Goal: Task Accomplishment & Management: Manage account settings

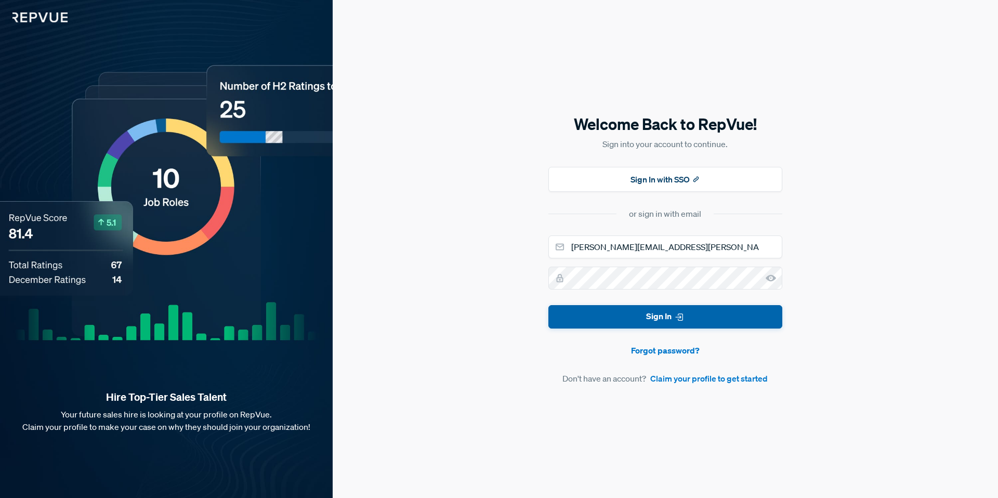
click at [661, 317] on button "Sign In" at bounding box center [665, 316] width 234 height 23
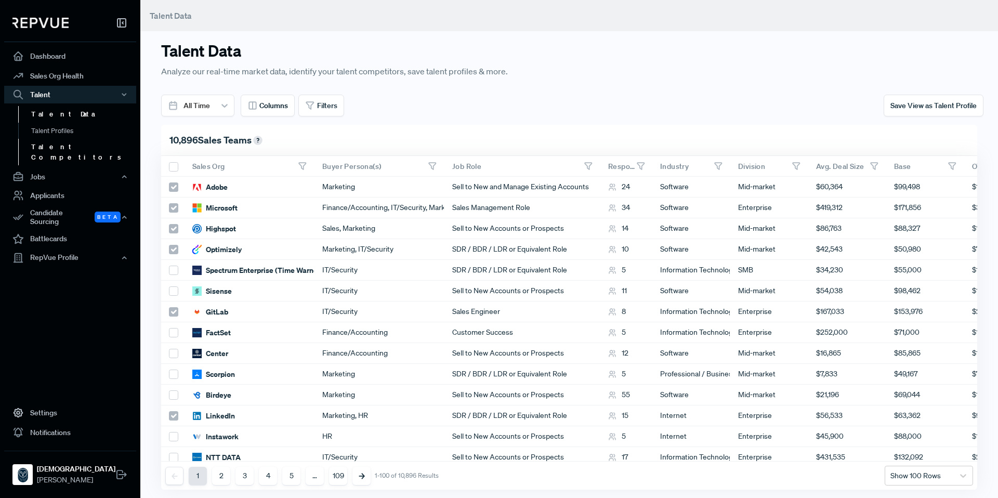
scroll to position [1, 1]
click at [65, 146] on link "Talent Competitors" at bounding box center [84, 152] width 132 height 27
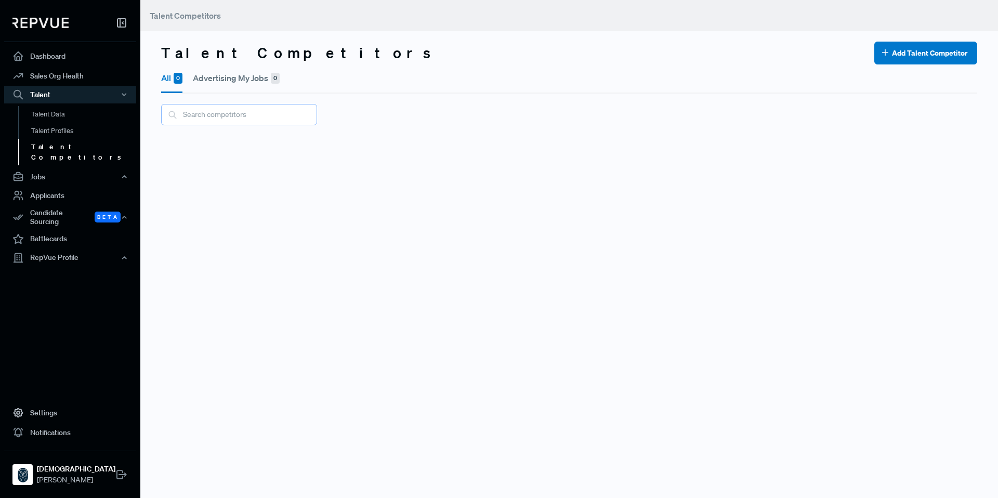
click at [220, 119] on input "text" at bounding box center [239, 114] width 156 height 21
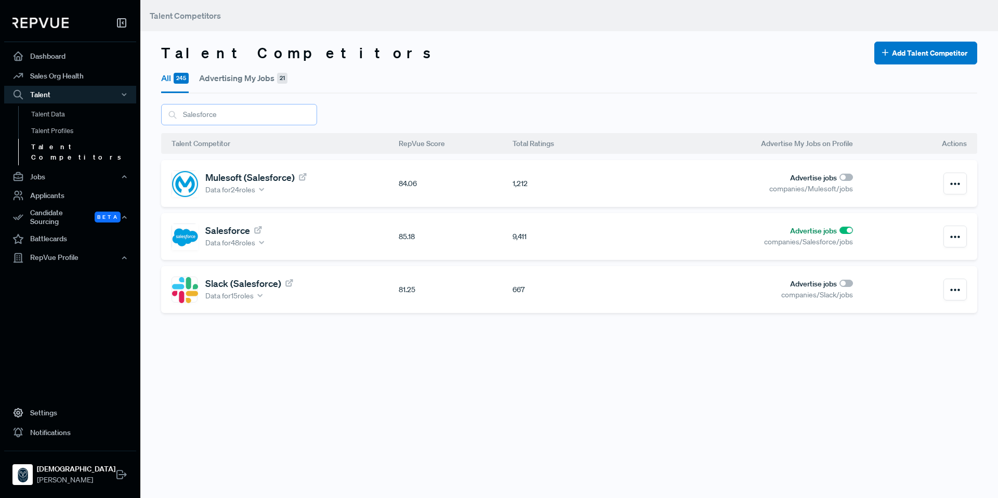
type input "Salesforce"
click at [238, 231] on link "Salesforce" at bounding box center [234, 230] width 58 height 11
click at [59, 229] on link "Battlecards" at bounding box center [70, 239] width 132 height 20
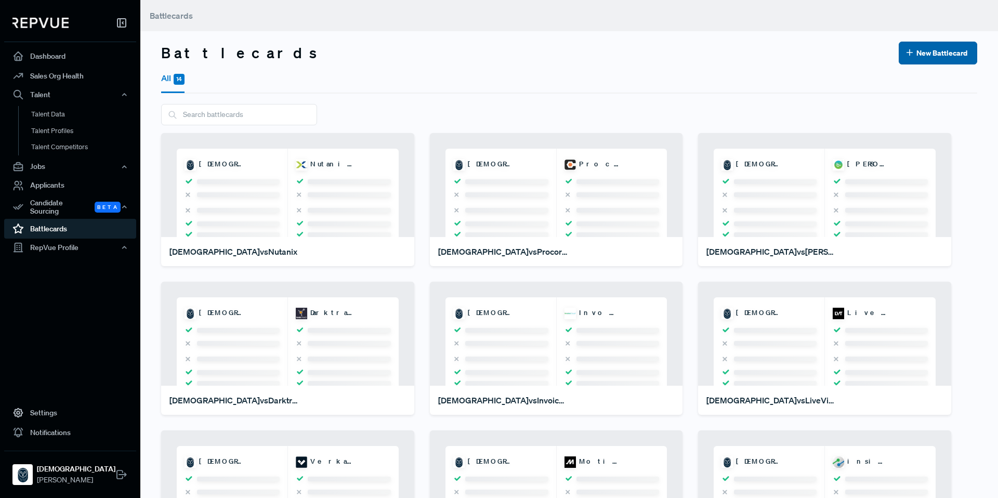
click at [938, 60] on button "New Battlecard" at bounding box center [938, 53] width 79 height 23
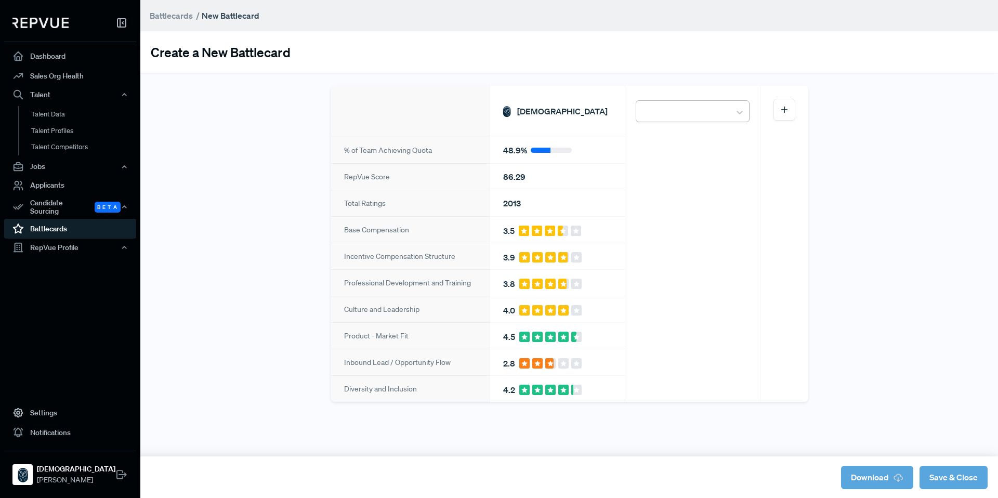
click at [677, 113] on div at bounding box center [684, 112] width 84 height 18
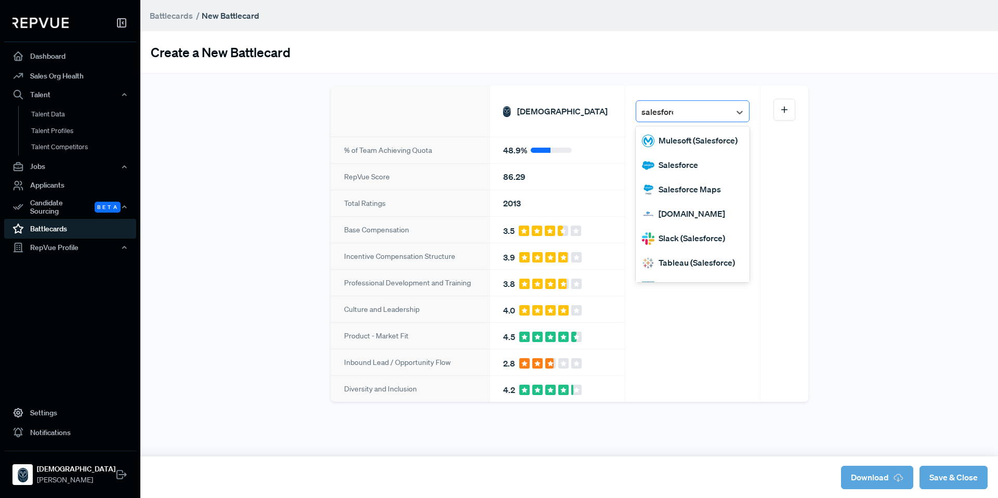
type input "salesforce"
click at [678, 169] on div "Salesforce" at bounding box center [693, 165] width 114 height 24
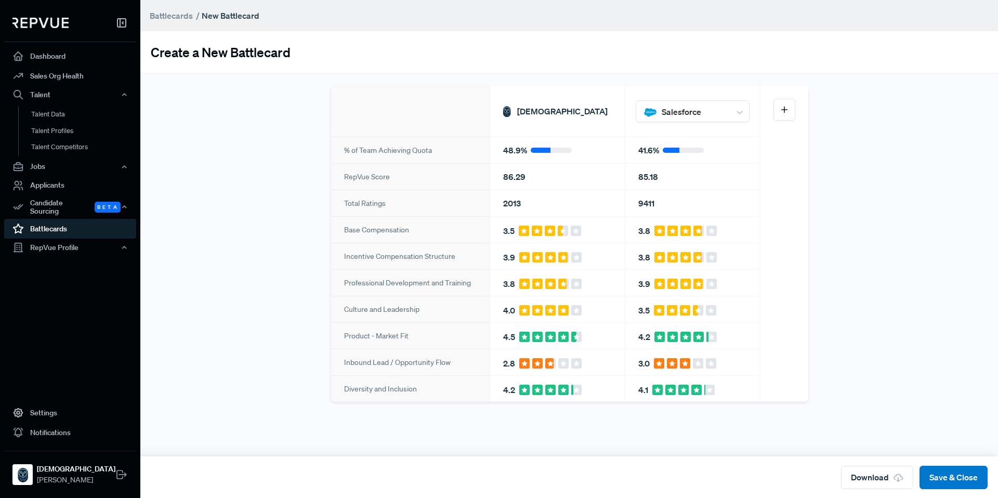
drag, startPoint x: 891, startPoint y: 478, endPoint x: 754, endPoint y: 370, distance: 174.0
click at [891, 477] on button "Download" at bounding box center [877, 477] width 72 height 23
click at [56, 114] on link "Talent Data" at bounding box center [84, 114] width 132 height 17
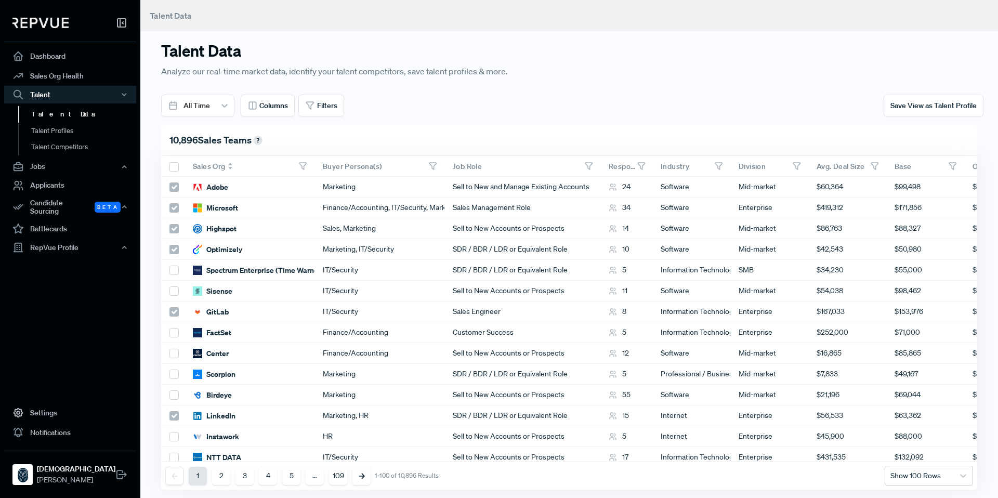
click at [306, 166] on icon at bounding box center [302, 166] width 9 height 9
click at [300, 166] on icon at bounding box center [302, 166] width 9 height 9
click at [227, 165] on div "Sales Org" at bounding box center [213, 166] width 40 height 9
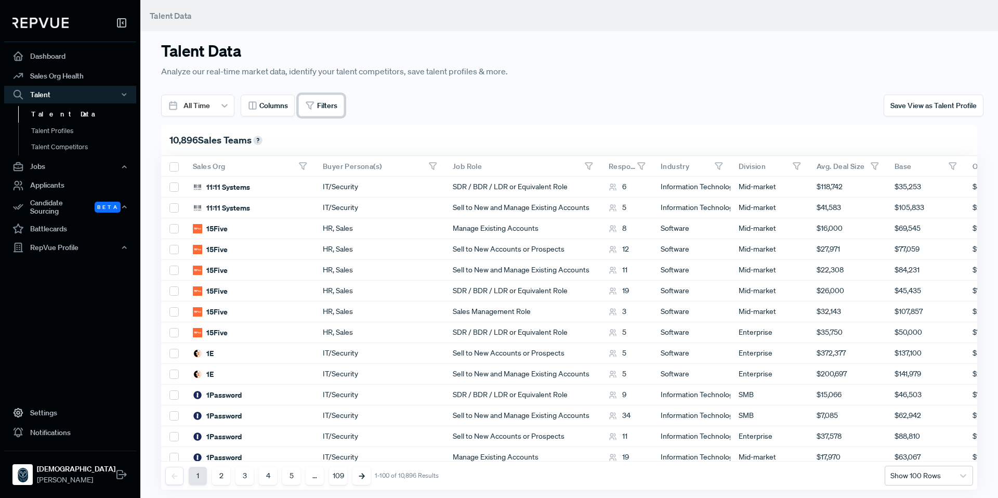
click at [311, 95] on button "Filters" at bounding box center [321, 106] width 46 height 22
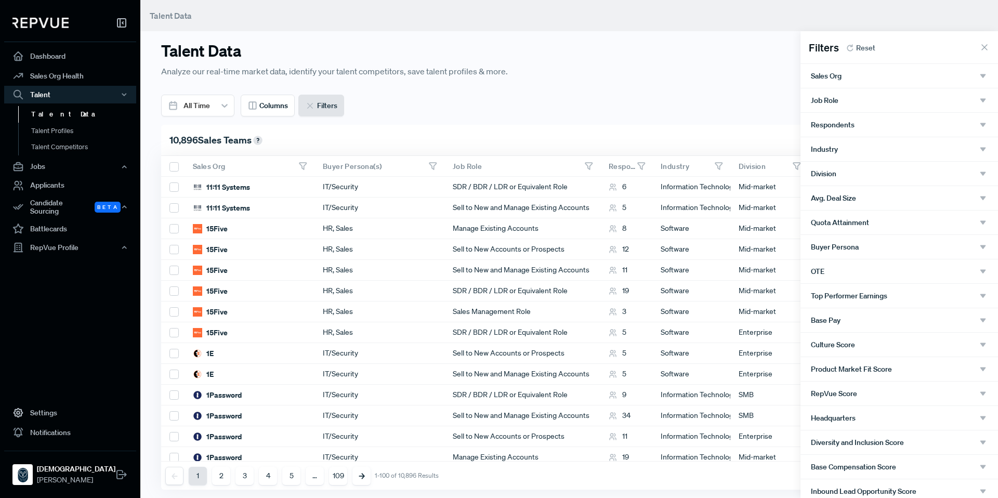
click at [985, 76] on icon "button" at bounding box center [982, 75] width 9 height 9
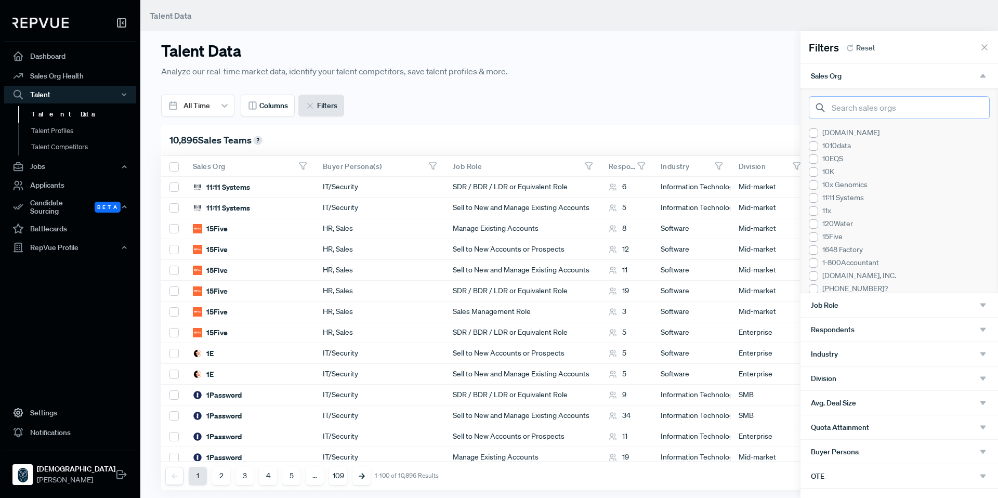
click at [852, 110] on input "search" at bounding box center [899, 107] width 181 height 23
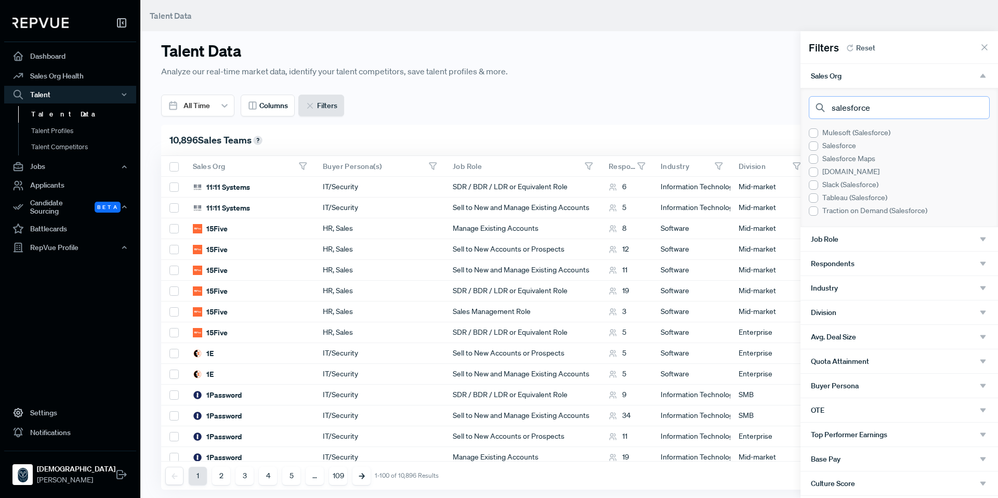
type input "salesforce"
click at [817, 145] on div at bounding box center [813, 145] width 9 height 9
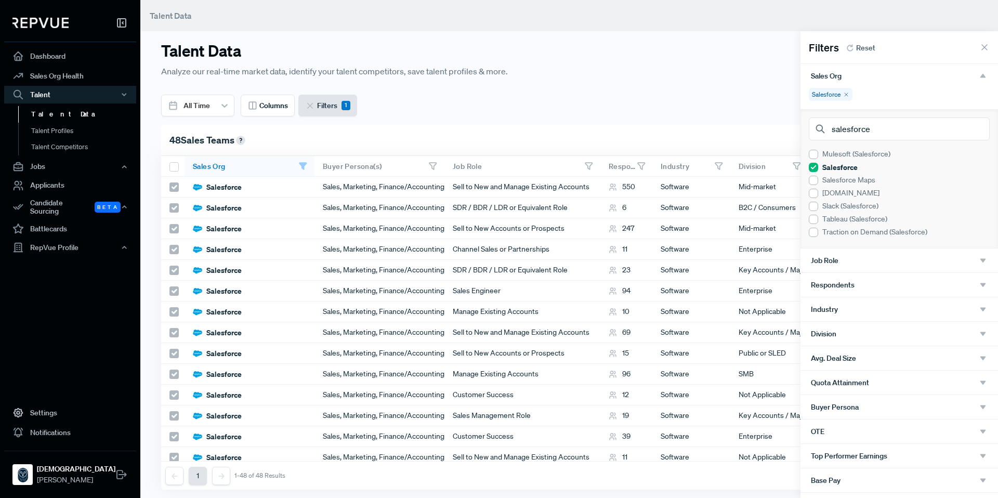
click at [987, 263] on icon "button" at bounding box center [982, 260] width 9 height 9
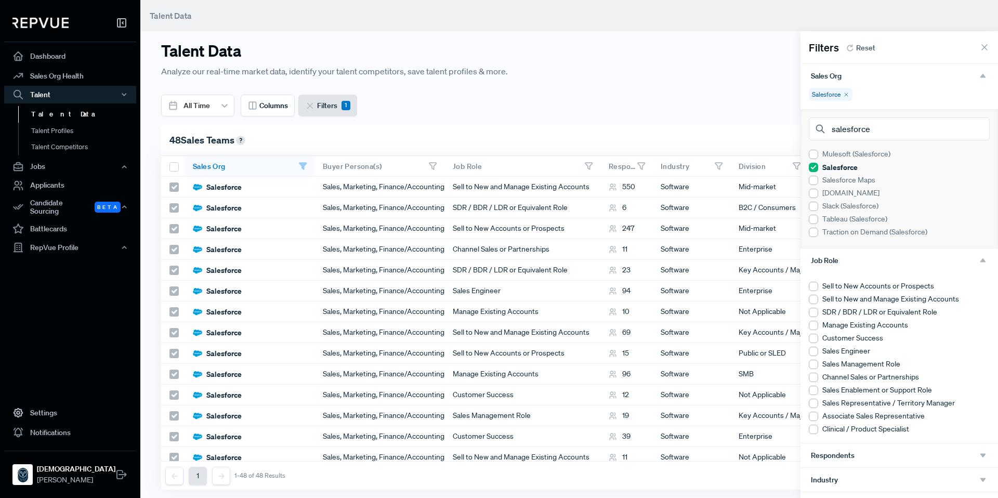
click at [820, 314] on li "SDR / BDR / LDR or Equivalent Role" at bounding box center [899, 312] width 181 height 11
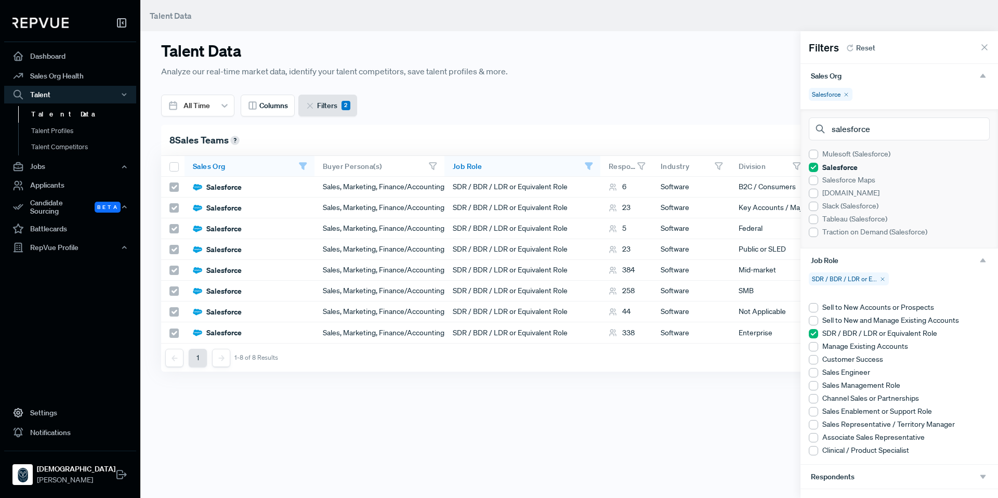
click at [662, 91] on div at bounding box center [499, 249] width 998 height 498
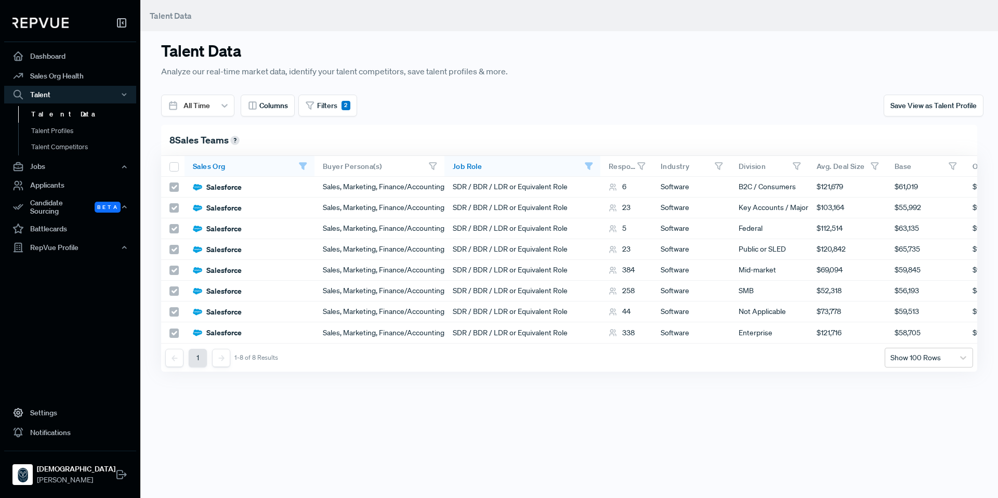
click at [424, 89] on div "Talent Data Analyze our real-time market data, identify your talent competitors…" at bounding box center [466, 68] width 622 height 53
click at [513, 91] on div "Talent Data Analyze our real-time market data, identify your talent competitors…" at bounding box center [466, 68] width 622 height 53
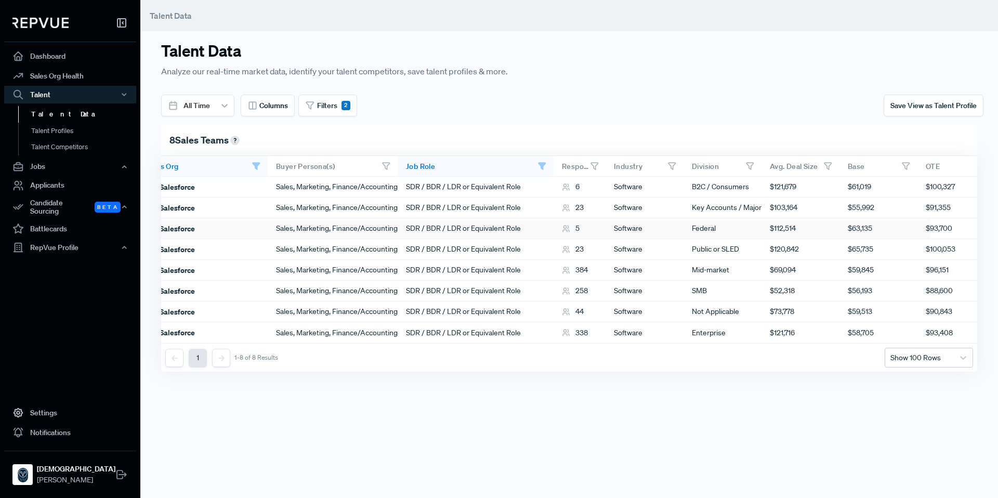
scroll to position [0, 36]
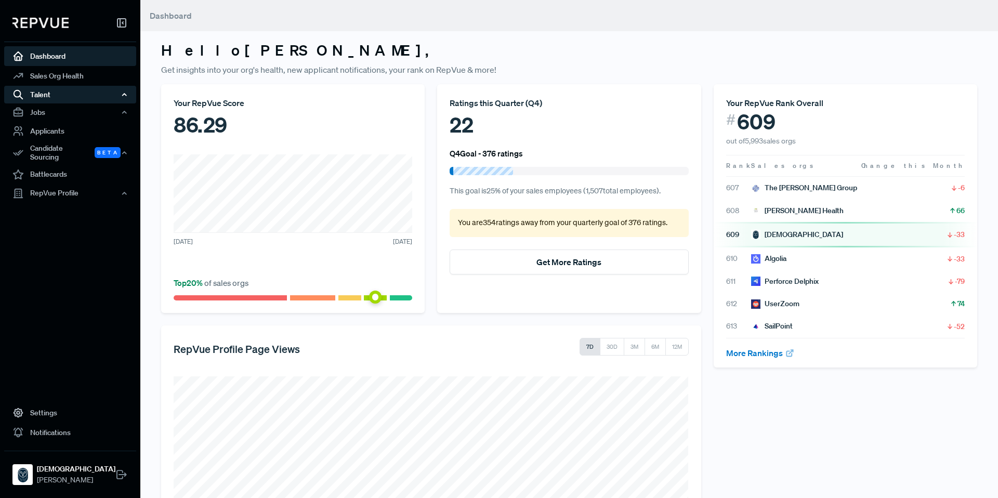
click at [47, 96] on div "Talent" at bounding box center [70, 95] width 132 height 18
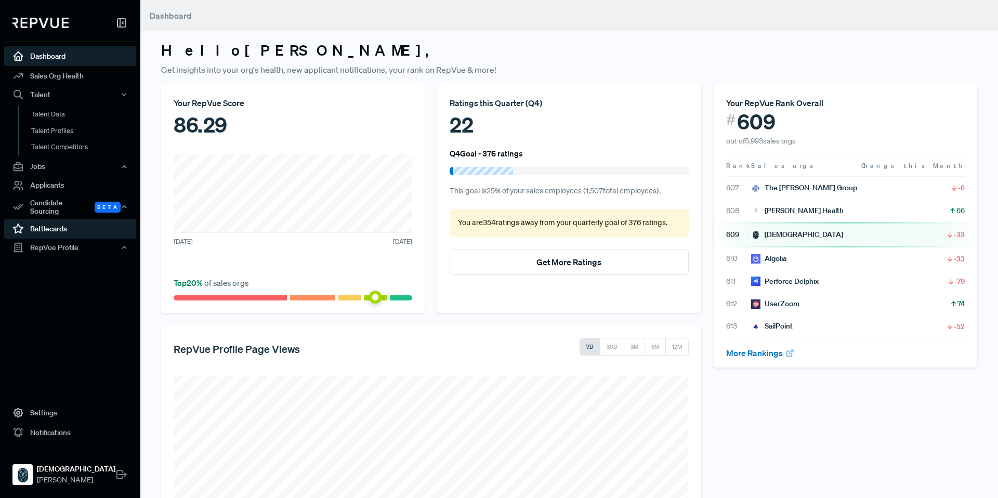
click at [58, 219] on link "Battlecards" at bounding box center [70, 229] width 132 height 20
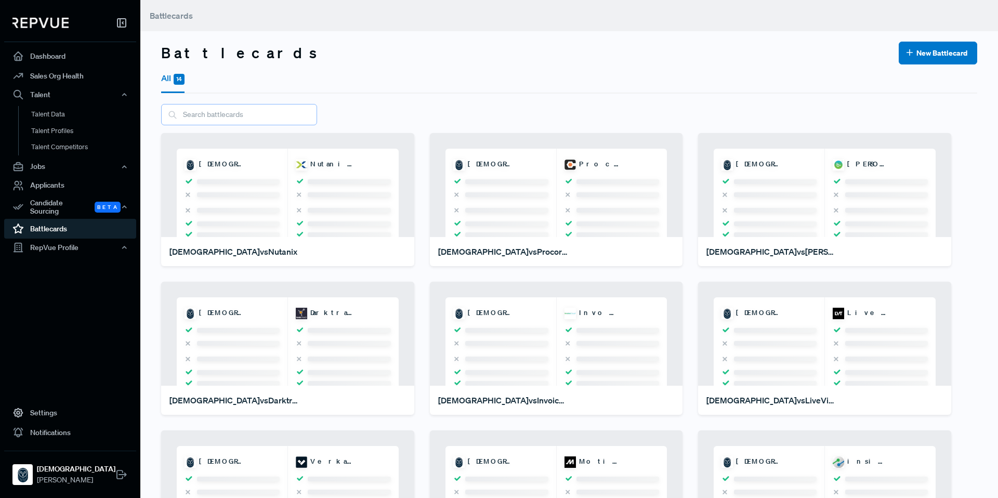
click at [214, 106] on input "text" at bounding box center [239, 114] width 156 height 21
click at [918, 58] on button "New Battlecard" at bounding box center [938, 53] width 79 height 23
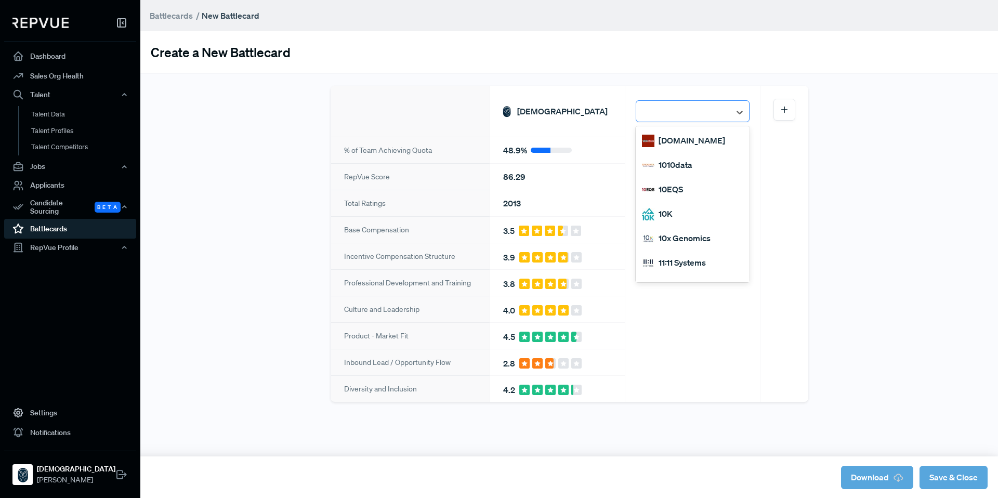
click at [688, 108] on div at bounding box center [684, 112] width 84 height 18
type input "salesfor"
click at [698, 166] on div "Salesforce" at bounding box center [693, 165] width 114 height 24
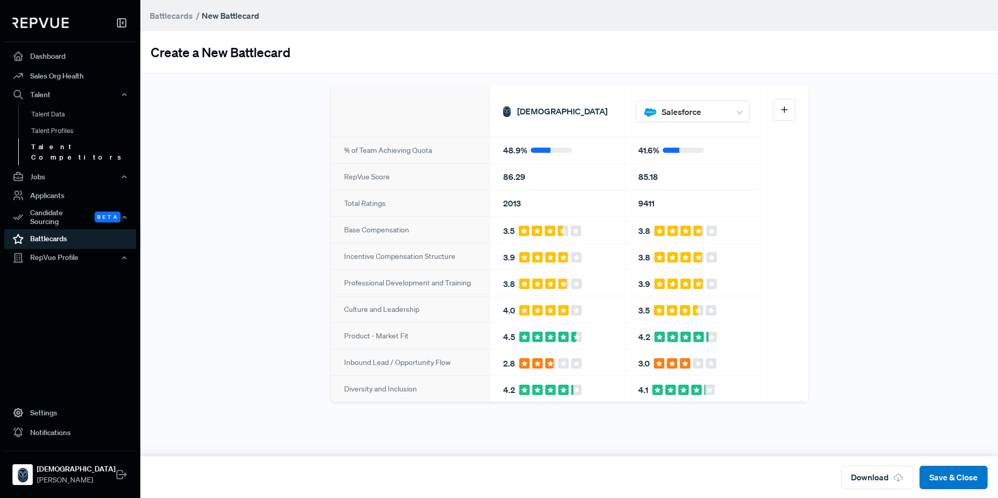
click at [77, 149] on link "Talent Competitors" at bounding box center [84, 152] width 132 height 27
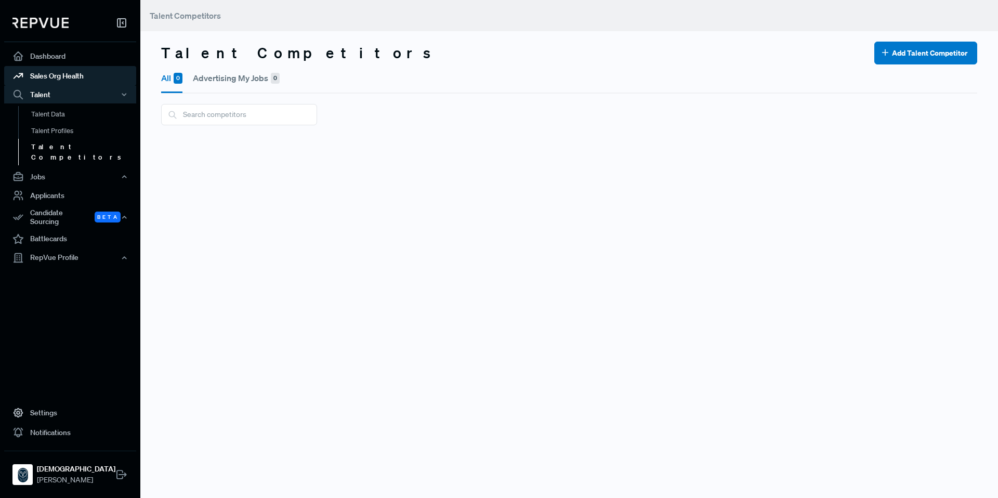
click at [68, 72] on link "Sales Org Health" at bounding box center [70, 76] width 132 height 20
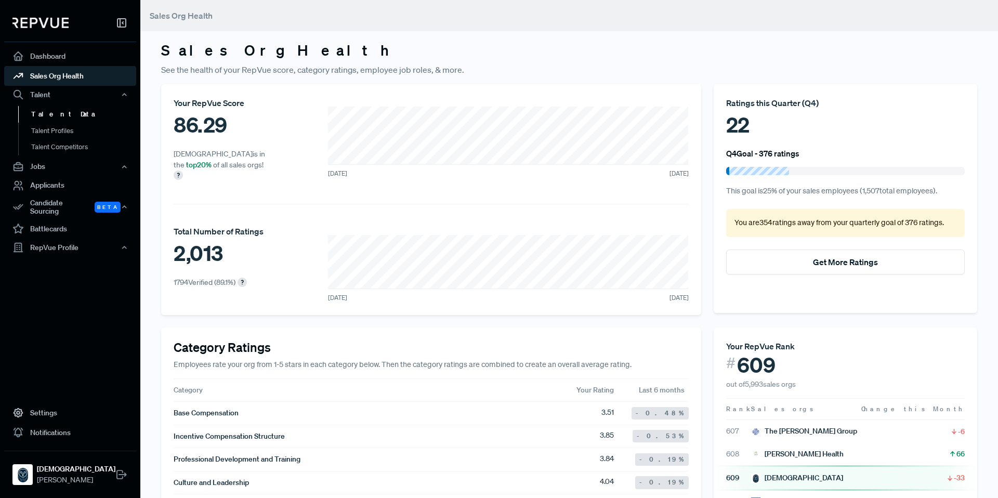
scroll to position [1, 0]
click at [83, 208] on div "Candidate Sourcing Beta" at bounding box center [70, 207] width 132 height 24
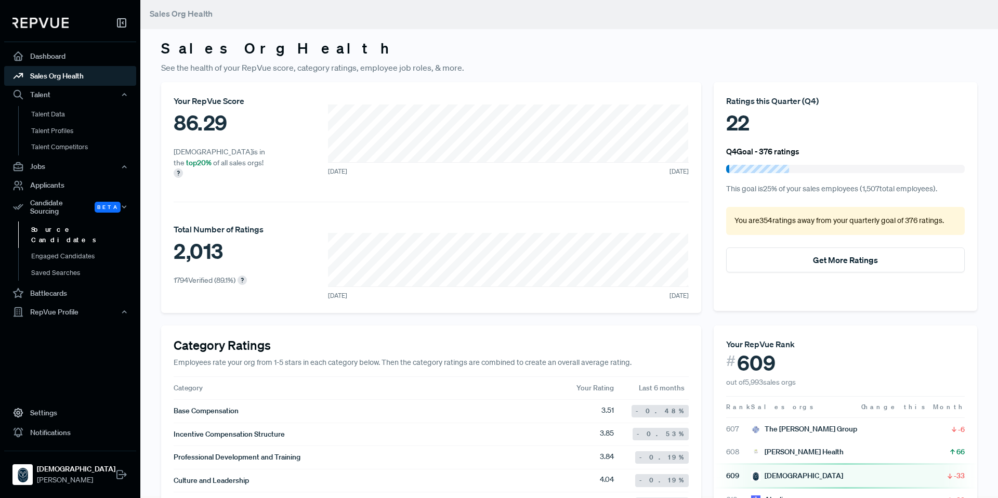
click at [68, 225] on link "Source Candidates" at bounding box center [84, 234] width 132 height 27
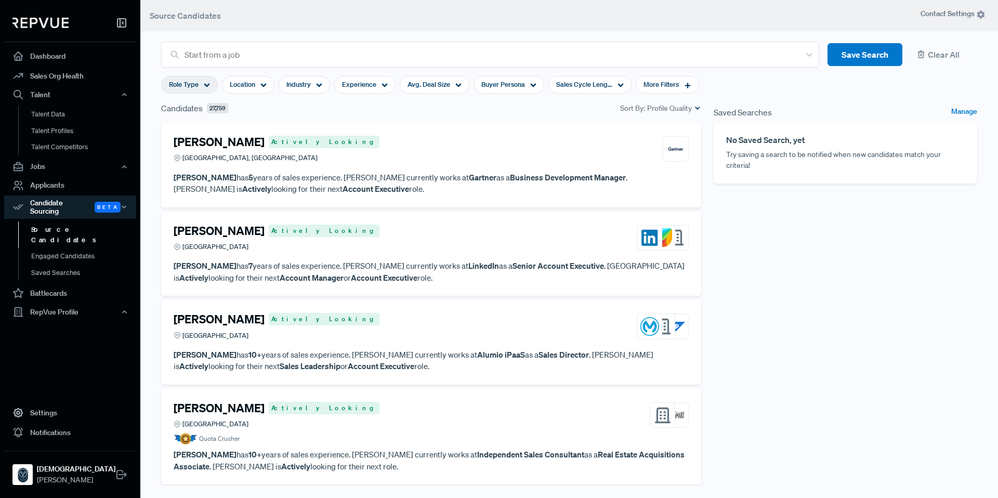
click at [198, 87] on span "Role Type" at bounding box center [184, 85] width 30 height 10
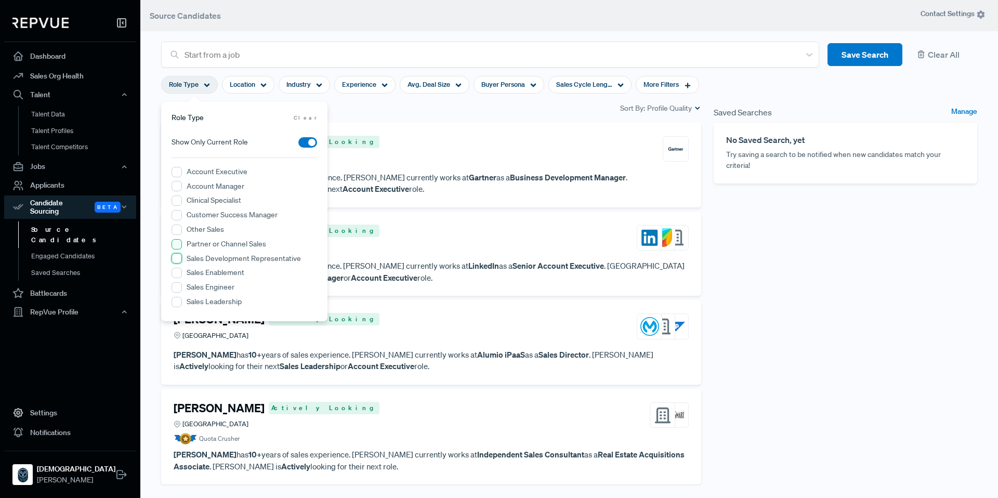
click at [175, 256] on Representative "Sales Development Representative" at bounding box center [177, 258] width 10 height 10
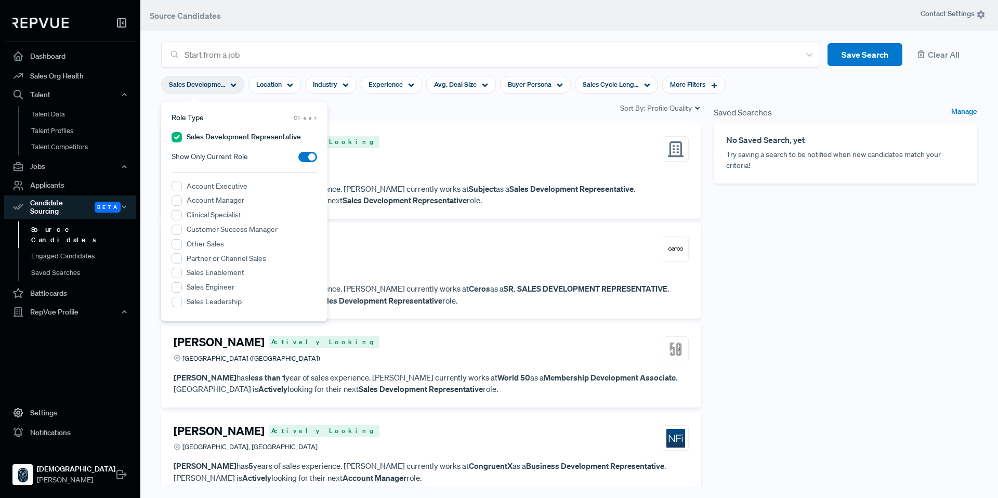
scroll to position [4, 0]
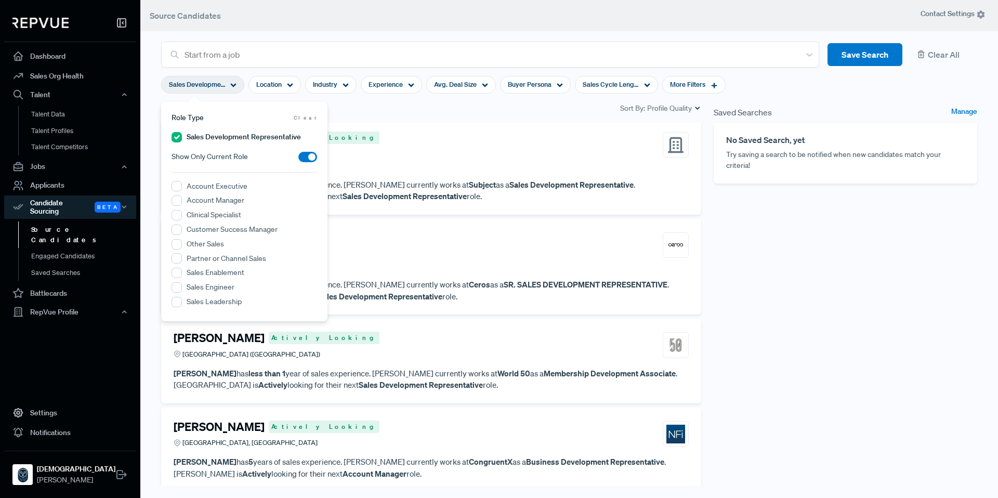
click at [436, 138] on div "[PERSON_NAME] Actively Looking [US_STATE]" at bounding box center [431, 145] width 515 height 28
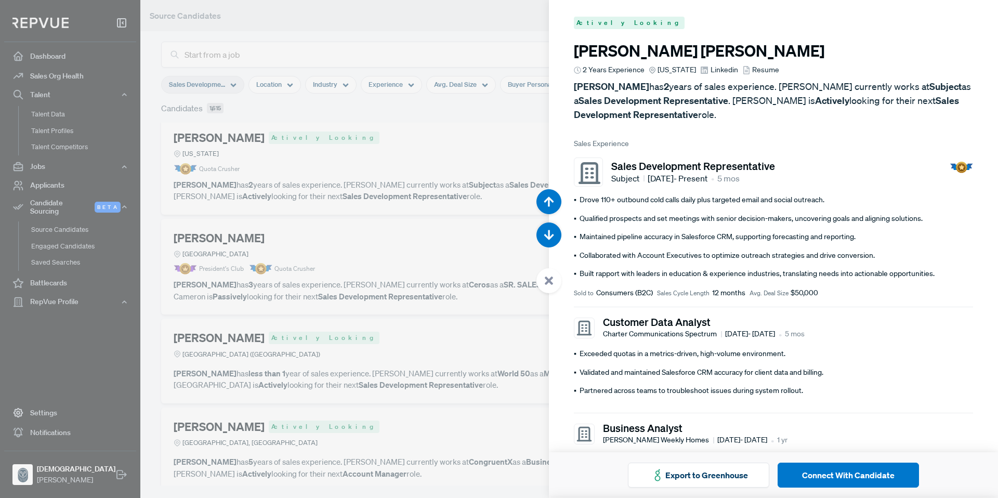
click at [415, 16] on div at bounding box center [499, 249] width 998 height 498
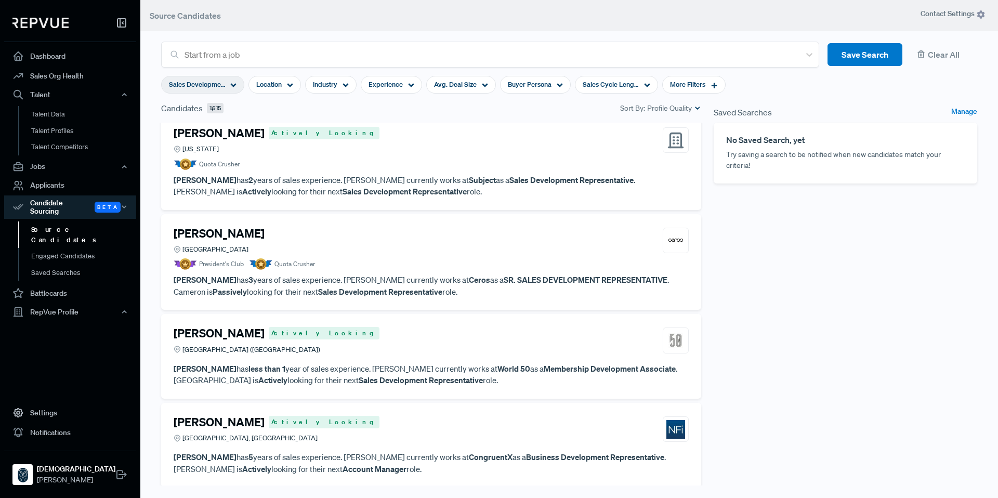
scroll to position [10, 0]
click at [292, 86] on icon at bounding box center [290, 85] width 6 height 6
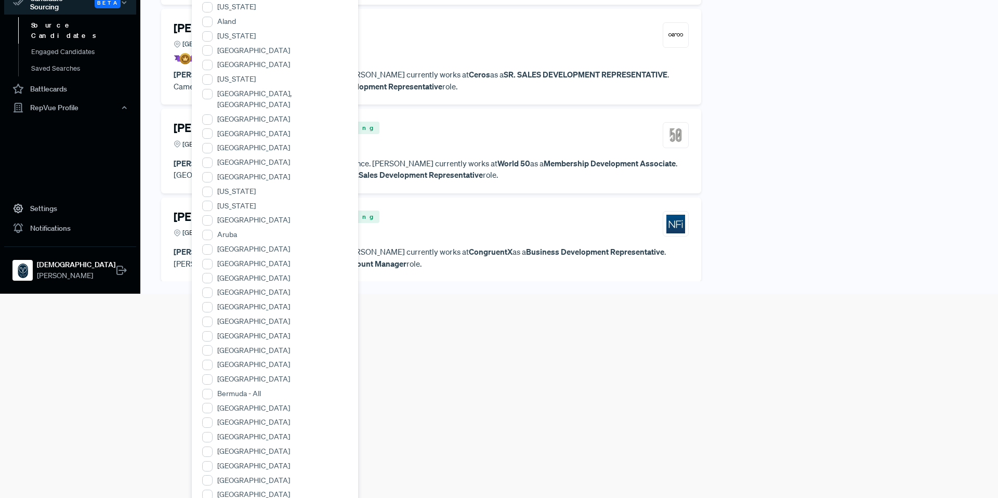
scroll to position [219, 0]
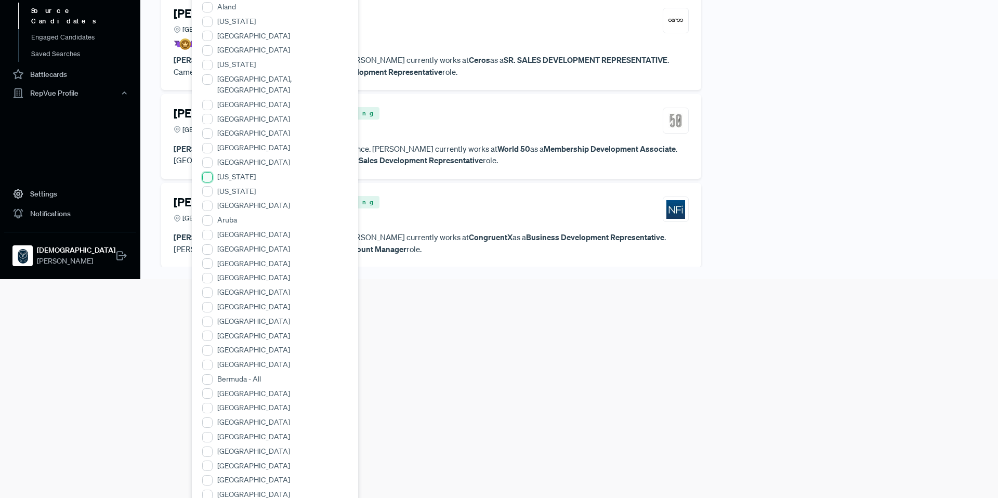
click at [207, 172] on input "[US_STATE]" at bounding box center [207, 177] width 10 height 10
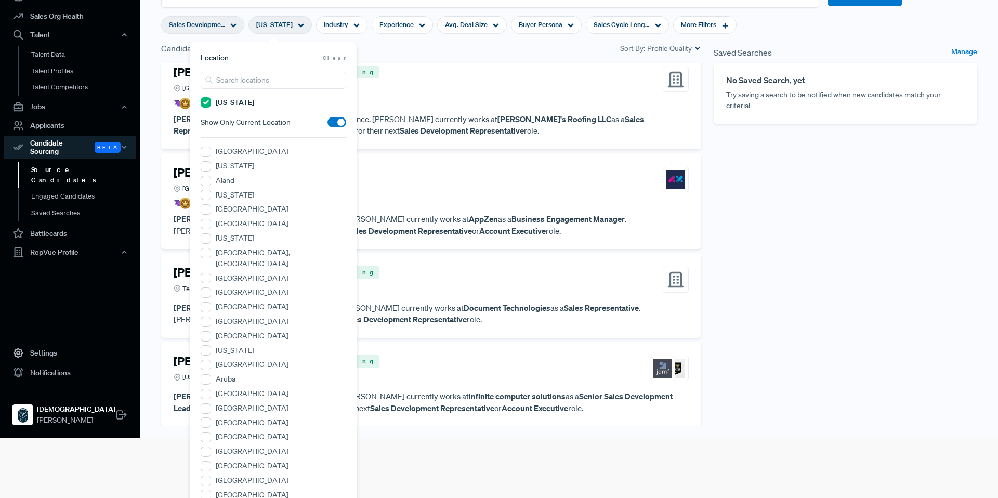
scroll to position [0, 0]
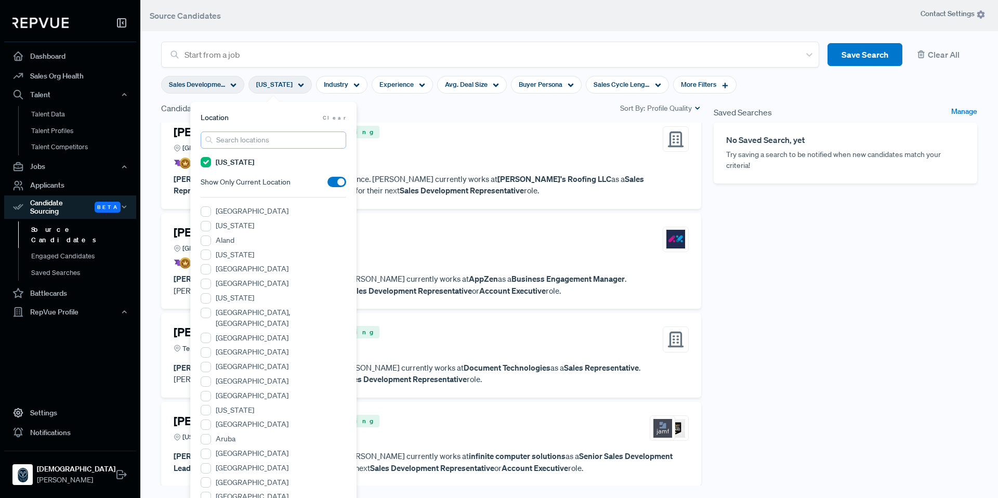
click at [266, 143] on input "search" at bounding box center [274, 140] width 146 height 17
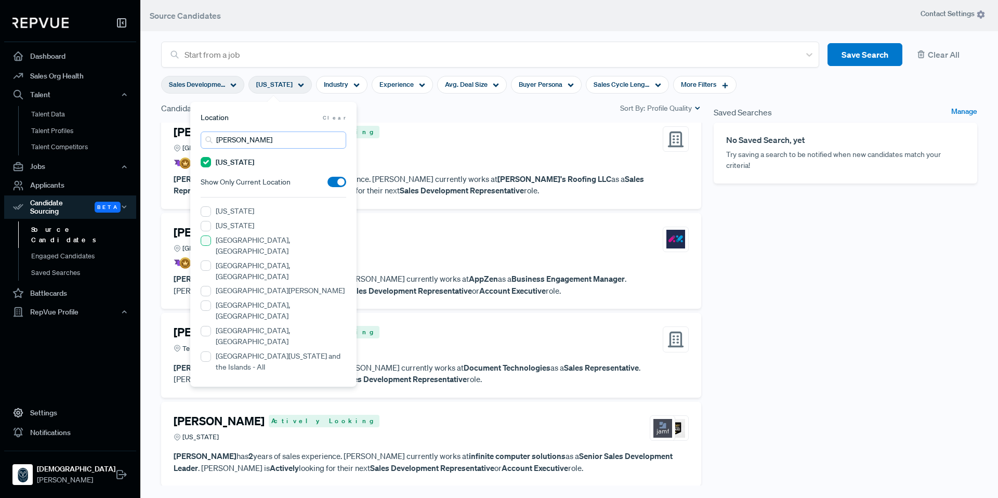
type input "[PERSON_NAME]"
click at [203, 241] on GA "[GEOGRAPHIC_DATA], [GEOGRAPHIC_DATA]" at bounding box center [206, 241] width 10 height 10
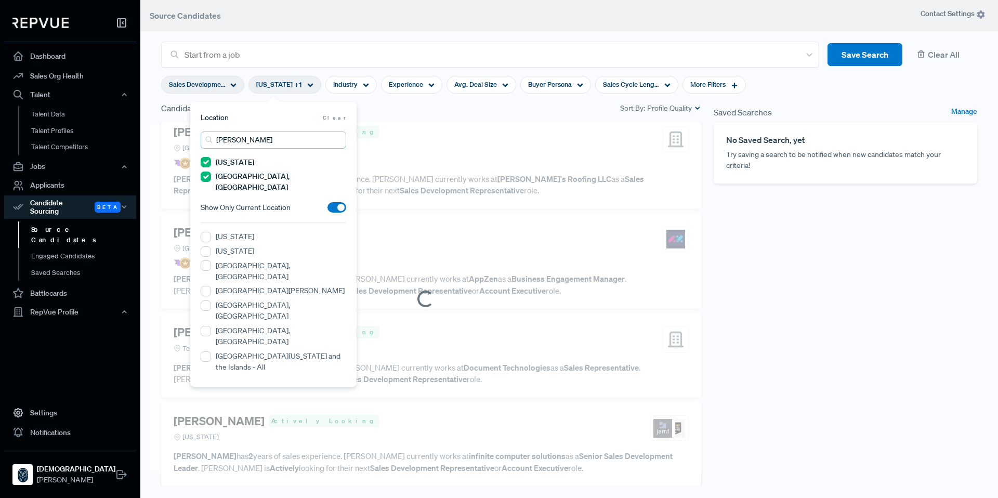
click at [249, 139] on input "[PERSON_NAME]" at bounding box center [274, 140] width 146 height 17
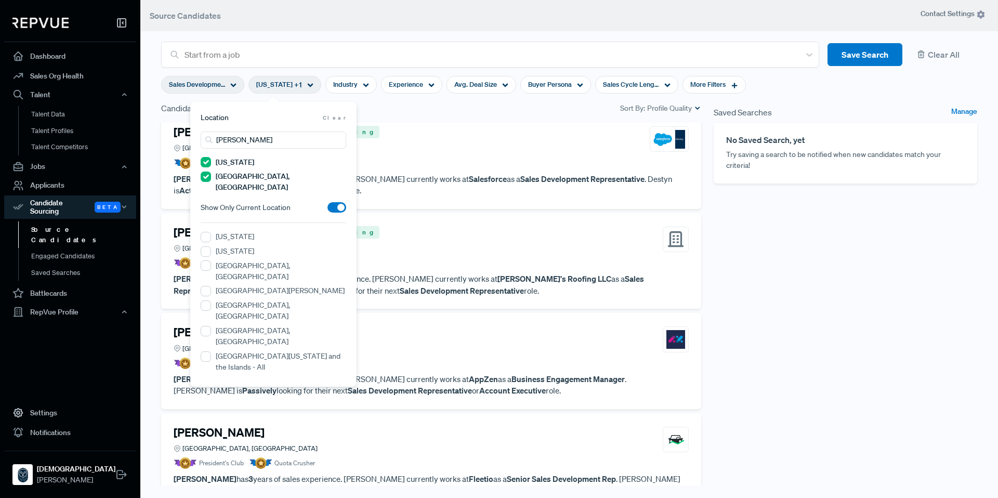
click at [395, 117] on div "Candidates 49 Sort By: Profile Quality" at bounding box center [431, 112] width 553 height 21
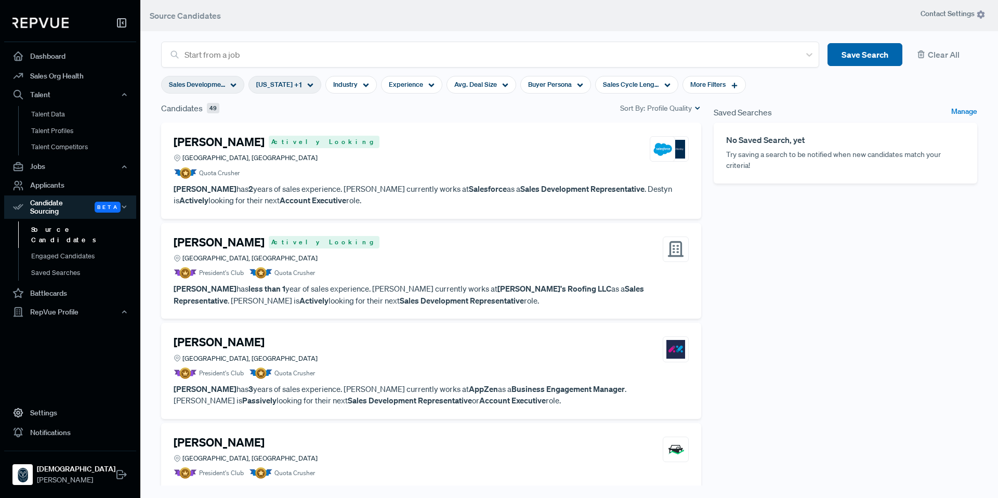
click at [872, 54] on button "Save Search" at bounding box center [865, 54] width 75 height 23
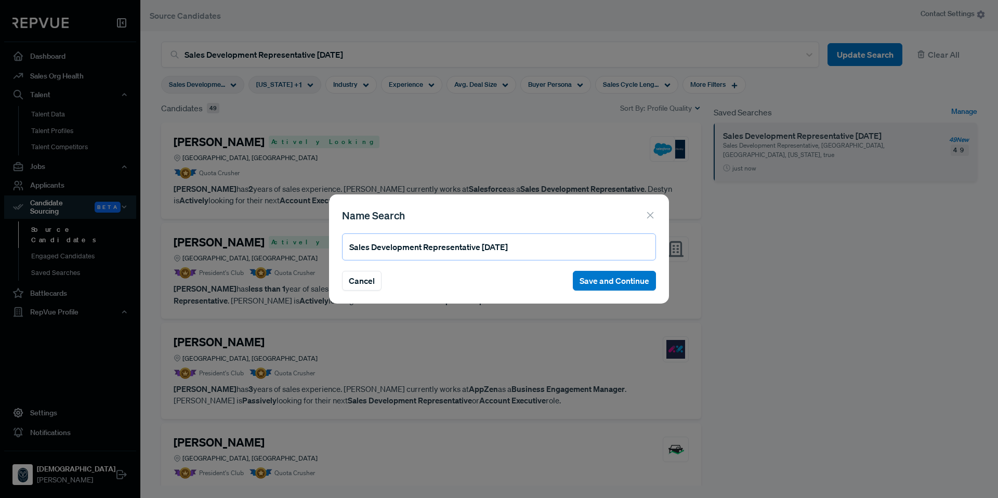
drag, startPoint x: 477, startPoint y: 247, endPoint x: 314, endPoint y: 247, distance: 162.7
click at [314, 247] on div "Name Search Sales Development Representative [DATE] Cancel Save and Continue" at bounding box center [499, 249] width 998 height 498
type input "ADR [DATE]"
click at [610, 281] on button "Save and Continue" at bounding box center [614, 281] width 83 height 20
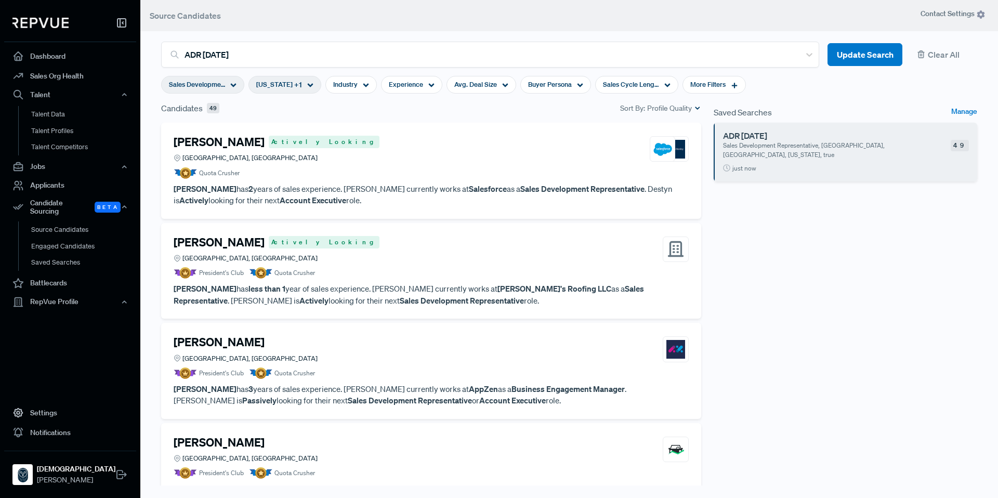
click at [843, 163] on article "ADR [DATE] Sales Development Representative, [GEOGRAPHIC_DATA], [GEOGRAPHIC_DAT…" at bounding box center [846, 152] width 264 height 59
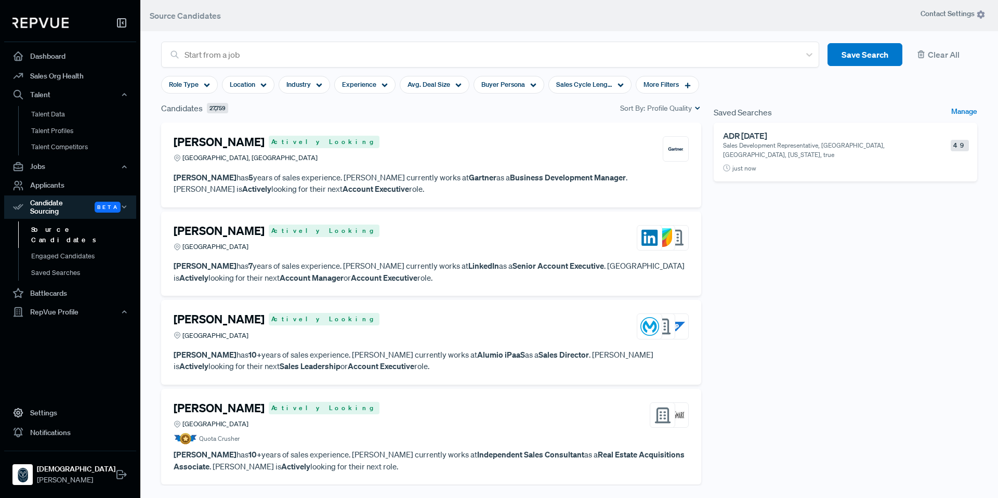
click at [856, 152] on p "Sales Development Representative, [GEOGRAPHIC_DATA], [GEOGRAPHIC_DATA], [US_STA…" at bounding box center [818, 150] width 191 height 19
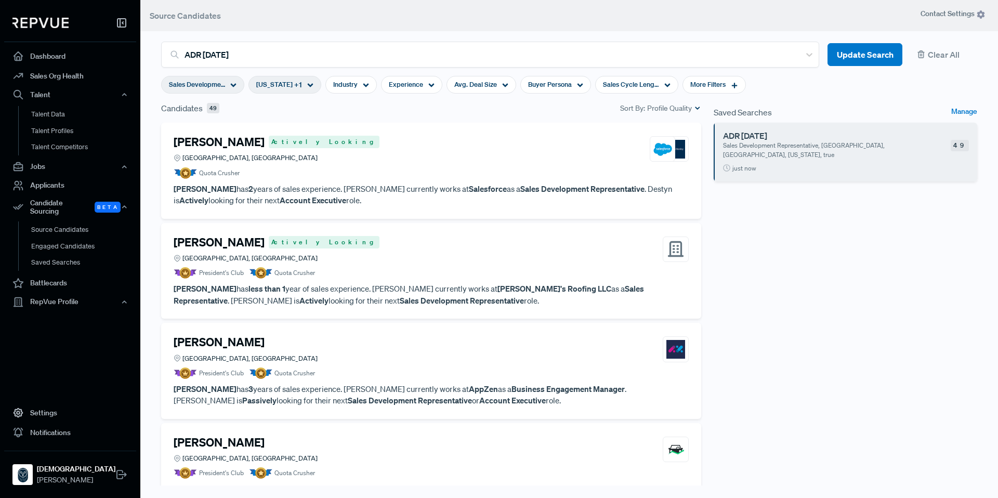
click at [309, 162] on div "[GEOGRAPHIC_DATA], [GEOGRAPHIC_DATA]" at bounding box center [277, 158] width 206 height 10
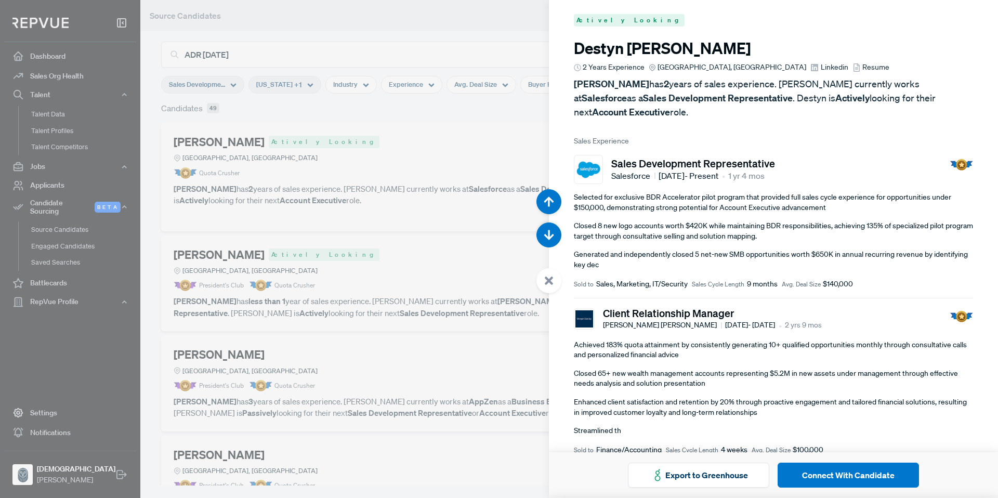
scroll to position [3, 0]
click at [496, 14] on div at bounding box center [499, 249] width 998 height 498
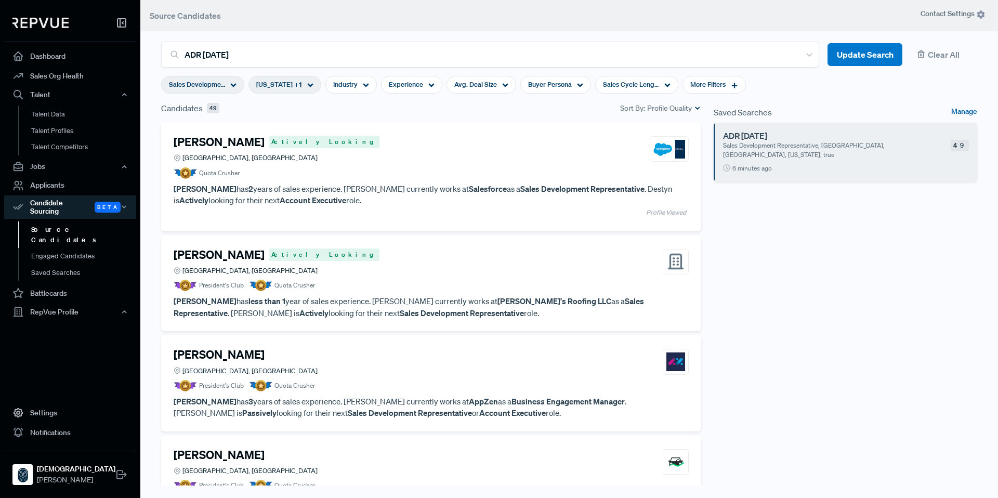
click at [966, 115] on link "Manage" at bounding box center [964, 112] width 26 height 12
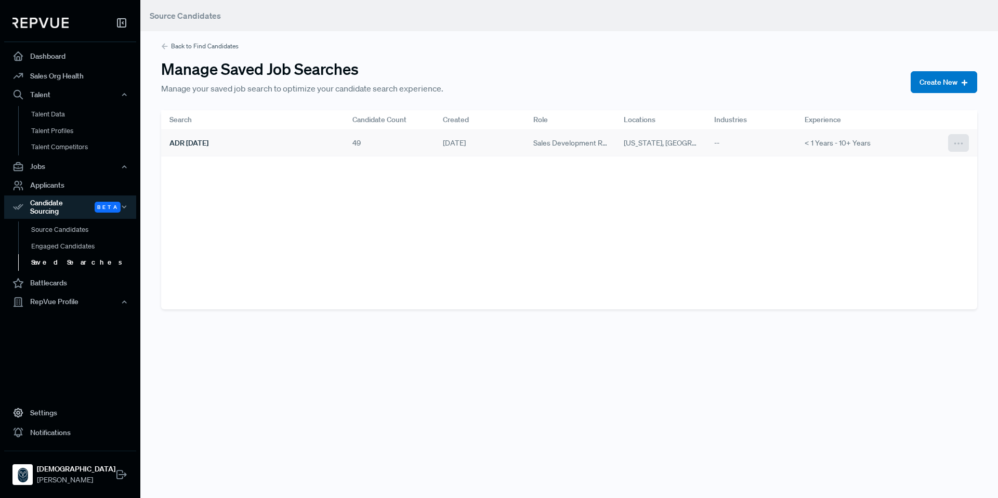
click at [953, 140] on icon at bounding box center [958, 143] width 11 height 11
click at [663, 187] on article "Search Candidate Count Created Role Locations Industries Experience ADR [DATE] …" at bounding box center [569, 209] width 816 height 199
click at [651, 151] on div "[US_STATE], [GEOGRAPHIC_DATA], [GEOGRAPHIC_DATA]" at bounding box center [661, 143] width 90 height 27
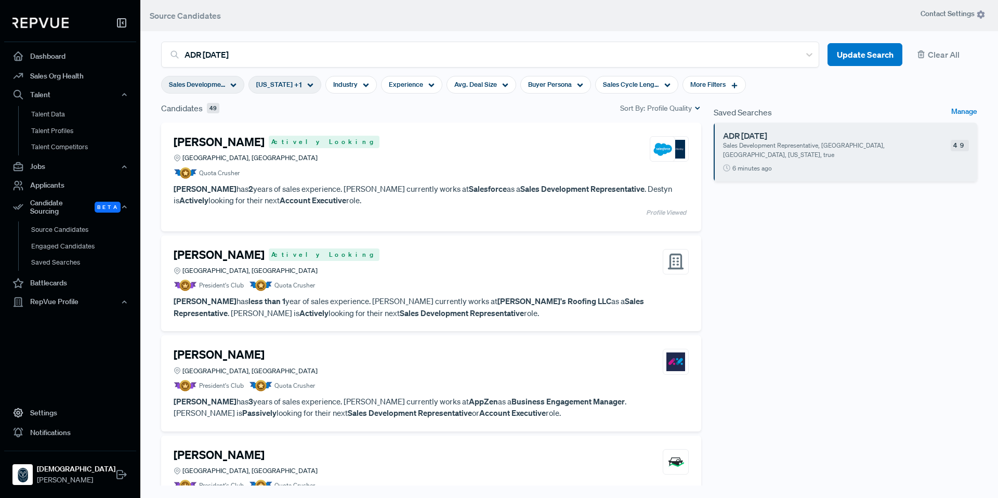
click at [697, 109] on icon at bounding box center [697, 107] width 7 height 7
click at [803, 247] on div "Saved Searches Manage ADR [DATE] Sales Development Representative, [GEOGRAPHIC_…" at bounding box center [846, 300] width 276 height 397
